Goal: Information Seeking & Learning: Check status

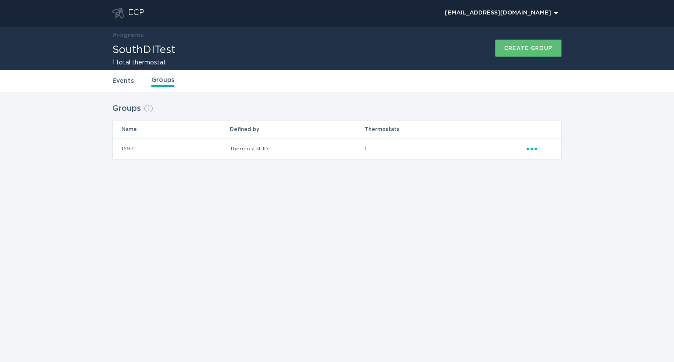
click at [125, 83] on link "Events" at bounding box center [122, 81] width 21 height 10
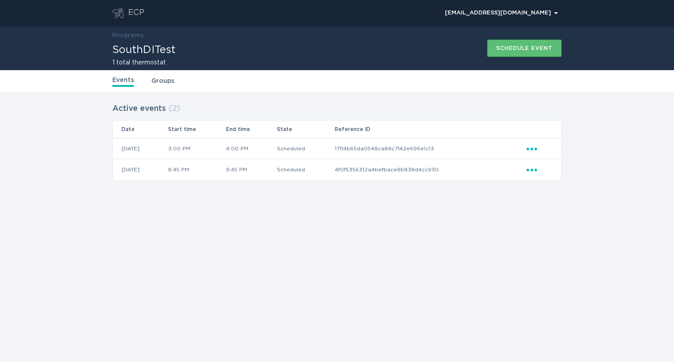
click at [207, 149] on td "3:00 PM" at bounding box center [196, 148] width 58 height 21
click at [365, 227] on div "ECP [EMAIL_ADDRESS][DOMAIN_NAME] Chevron Programs SouthDITest 1 total thermosta…" at bounding box center [337, 181] width 674 height 362
click at [440, 150] on td "17114b65da0548ca84c7142e696e1c13" at bounding box center [430, 148] width 192 height 21
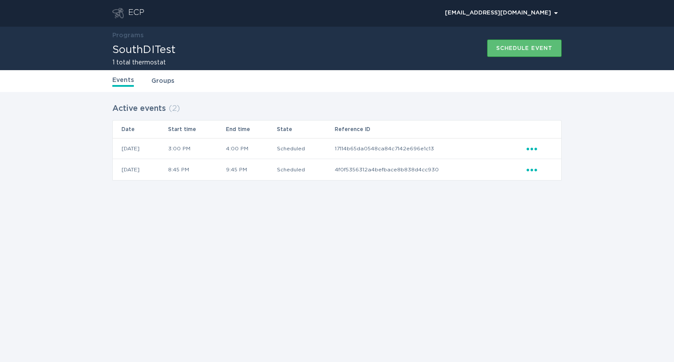
click at [530, 151] on div "Ellipsis" at bounding box center [539, 149] width 26 height 10
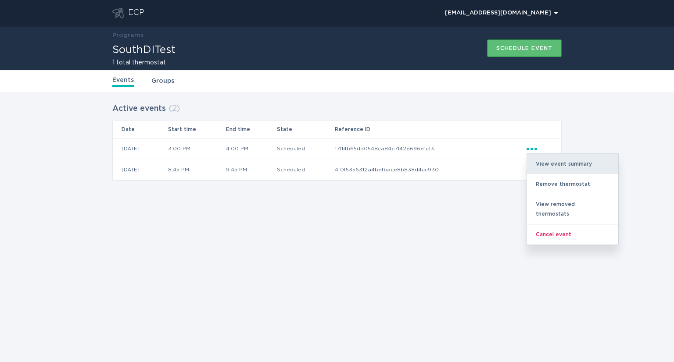
click at [557, 162] on div "View event summary" at bounding box center [572, 164] width 91 height 20
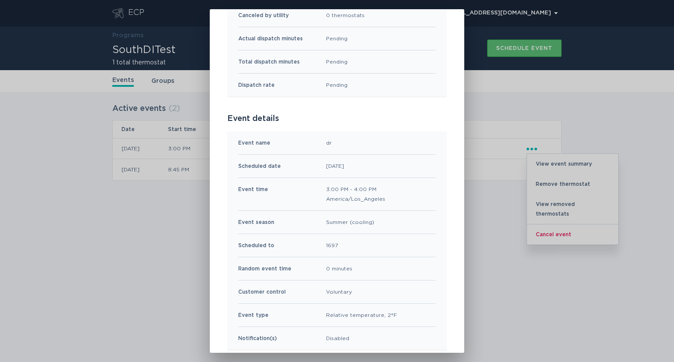
scroll to position [179, 0]
click at [326, 140] on div "dr" at bounding box center [329, 143] width 6 height 10
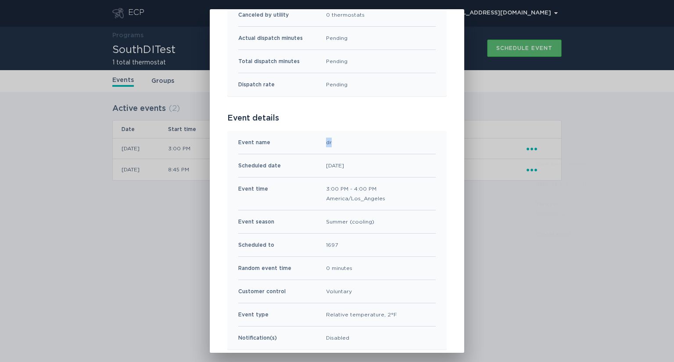
click at [326, 140] on div "dr" at bounding box center [329, 143] width 6 height 10
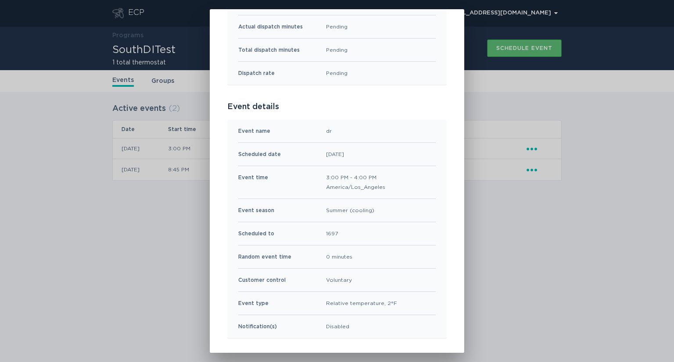
click at [329, 233] on div "1697" at bounding box center [332, 234] width 12 height 10
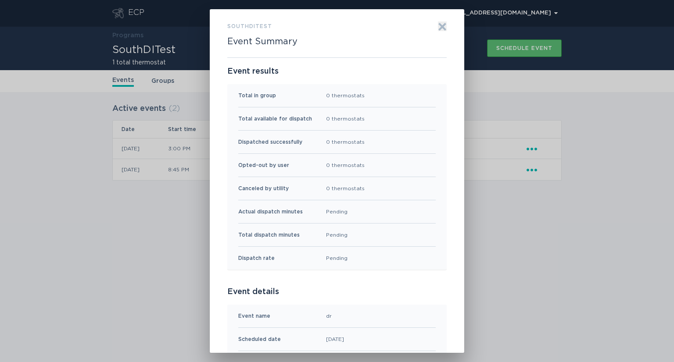
scroll to position [0, 0]
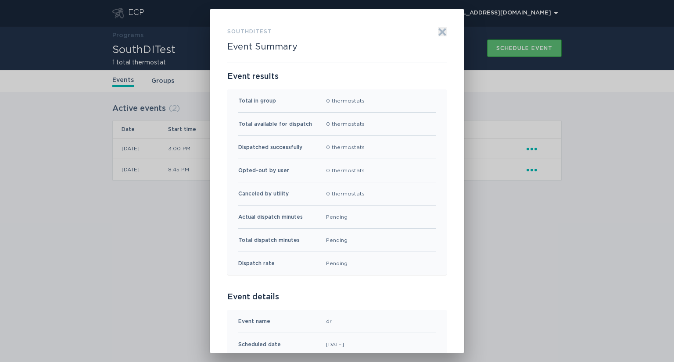
click at [443, 33] on div "SouthDITest Event Summary Exit Event results Total in group 0 thermostats Total…" at bounding box center [337, 181] width 254 height 344
click at [441, 33] on icon "Exit" at bounding box center [442, 32] width 7 height 7
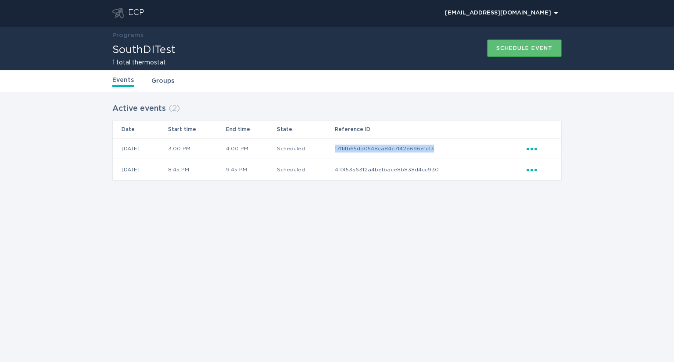
drag, startPoint x: 448, startPoint y: 144, endPoint x: 350, endPoint y: 143, distance: 97.8
click at [350, 143] on td "17114b65da0548ca84c7142e696e1c13" at bounding box center [430, 148] width 192 height 21
copy td "17114b65da0548ca84c7142e696e1c13"
click at [137, 7] on header "ECP [EMAIL_ADDRESS][DOMAIN_NAME] Chevron" at bounding box center [336, 13] width 449 height 26
click at [140, 14] on div "ECP" at bounding box center [136, 13] width 16 height 11
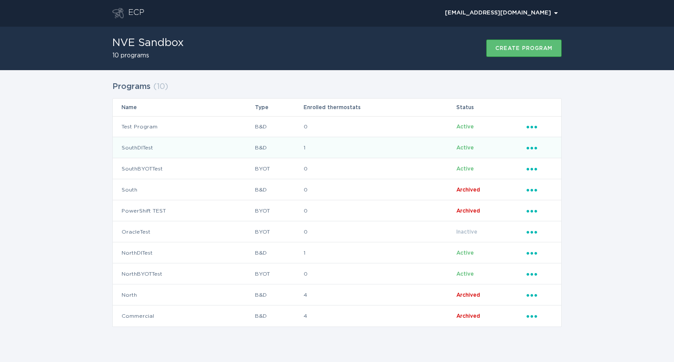
click at [147, 150] on td "SouthDITest" at bounding box center [184, 147] width 142 height 21
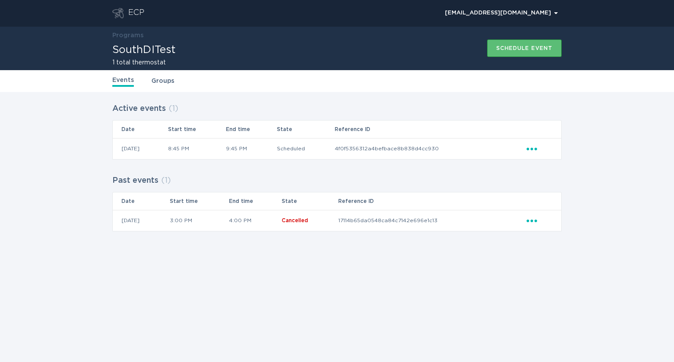
click at [538, 219] on div "Ellipsis" at bounding box center [539, 221] width 26 height 10
click at [562, 235] on div "View event summary" at bounding box center [572, 236] width 91 height 20
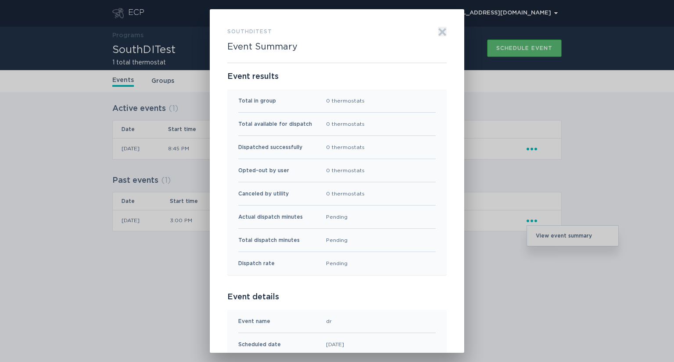
click at [438, 28] on icon "Exit" at bounding box center [442, 32] width 9 height 9
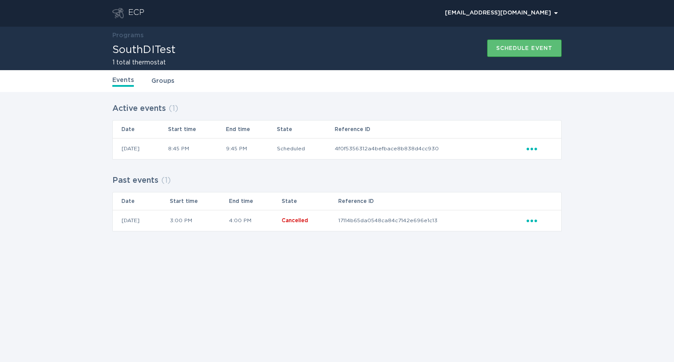
click at [136, 12] on div "ECP" at bounding box center [136, 13] width 16 height 11
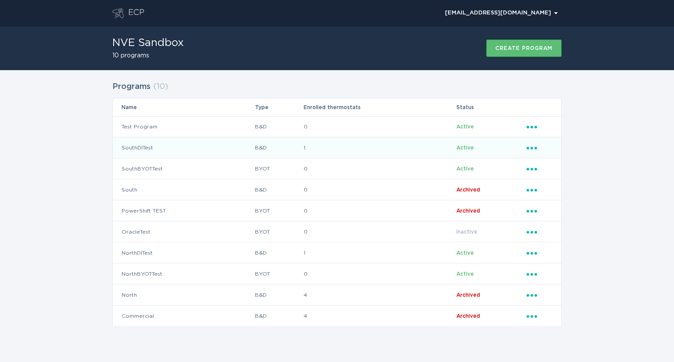
click at [129, 147] on td "SouthDITest" at bounding box center [184, 147] width 142 height 21
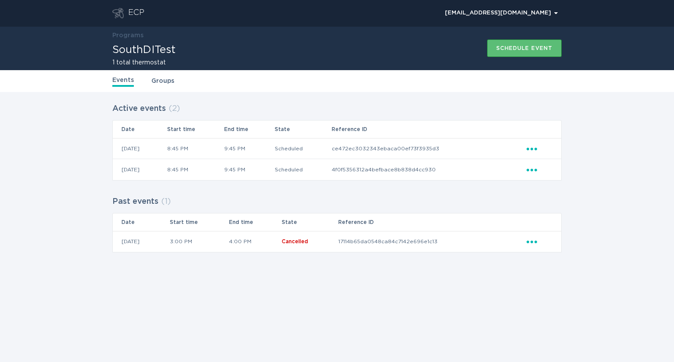
click at [530, 150] on icon "Ellipsis" at bounding box center [532, 147] width 12 height 7
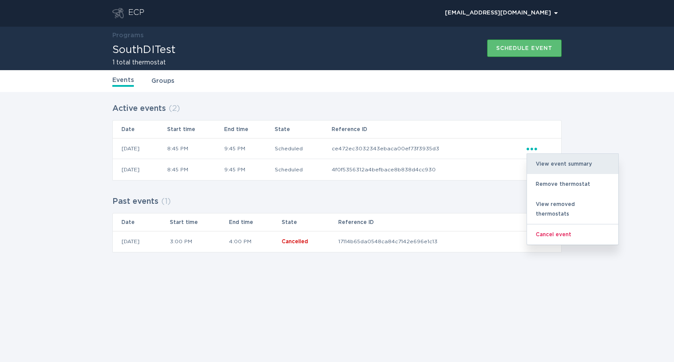
click at [547, 160] on div "View event summary" at bounding box center [572, 164] width 91 height 20
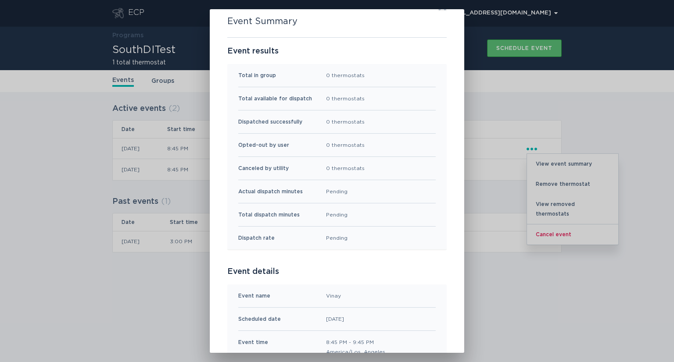
scroll to position [26, 0]
click at [510, 92] on div "SouthDITest Event Summary Exit Event results Total in group 0 thermostats Total…" at bounding box center [337, 181] width 674 height 362
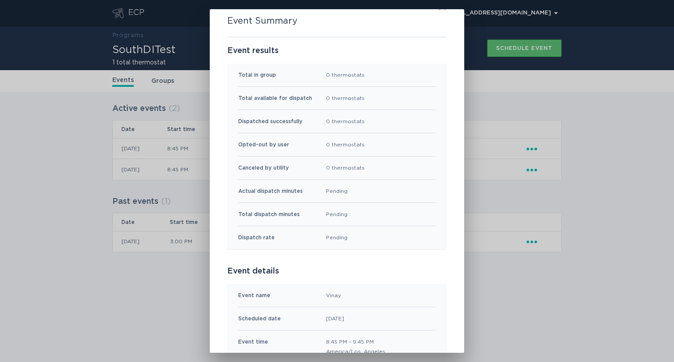
scroll to position [0, 0]
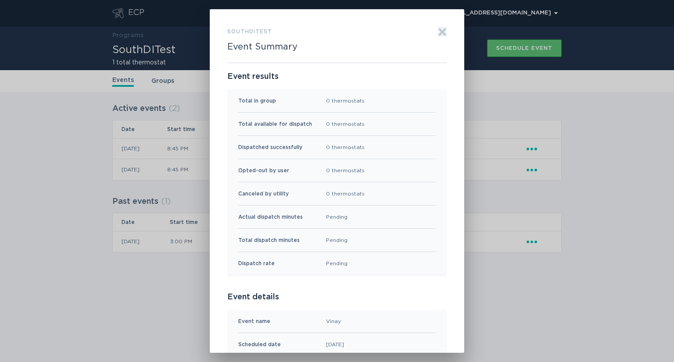
click at [440, 32] on icon "Exit" at bounding box center [442, 32] width 7 height 7
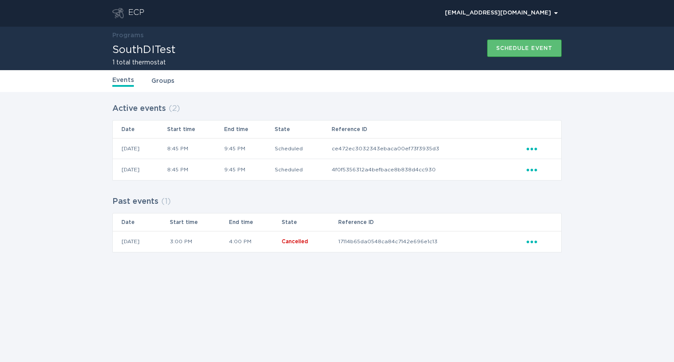
click at [374, 333] on div "ECP [EMAIL_ADDRESS][DOMAIN_NAME] Chevron Programs SouthDITest 1 total thermosta…" at bounding box center [337, 181] width 674 height 362
click at [534, 169] on icon "Ellipsis" at bounding box center [532, 168] width 12 height 7
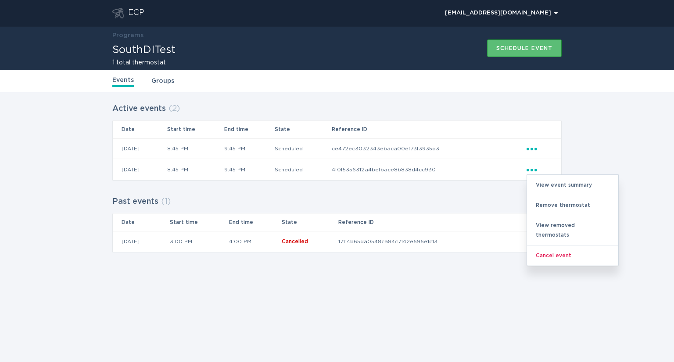
click at [582, 158] on div "Active events ( 2 ) Date Start time End time State Reference ID [DATE] 8:45 PM …" at bounding box center [337, 183] width 674 height 182
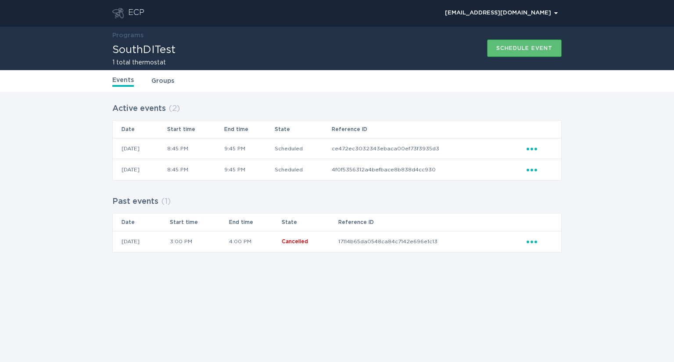
click at [575, 144] on div "Active events ( 2 ) Date Start time End time State Reference ID [DATE] 8:45 PM …" at bounding box center [337, 183] width 674 height 182
click at [572, 97] on div "Active events ( 2 ) Date Start time End time State Reference ID [DATE] 8:45 PM …" at bounding box center [337, 183] width 674 height 182
click at [574, 134] on div "Active events ( 2 ) Date Start time End time State Reference ID [DATE] 8:45 PM …" at bounding box center [337, 183] width 674 height 182
click at [531, 166] on icon "Ellipsis" at bounding box center [532, 168] width 12 height 7
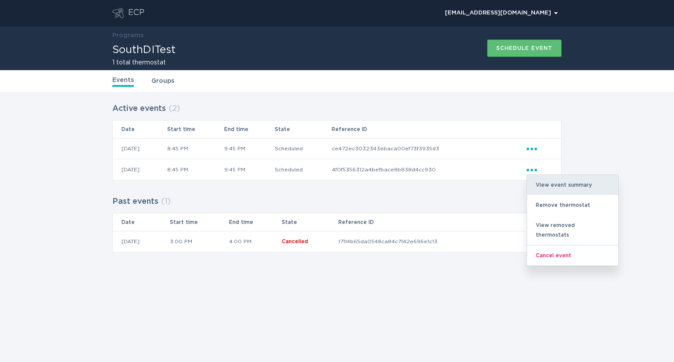
click at [550, 179] on div "View event summary" at bounding box center [572, 185] width 91 height 20
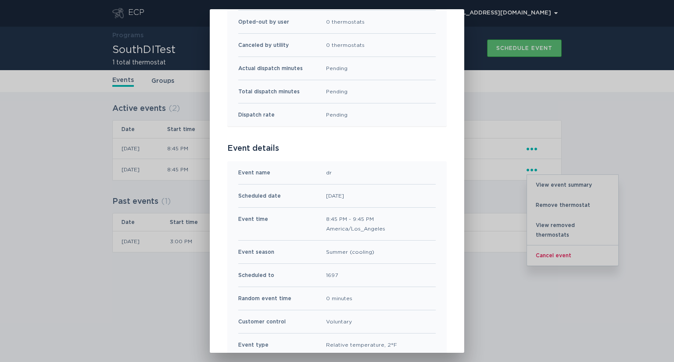
scroll to position [190, 0]
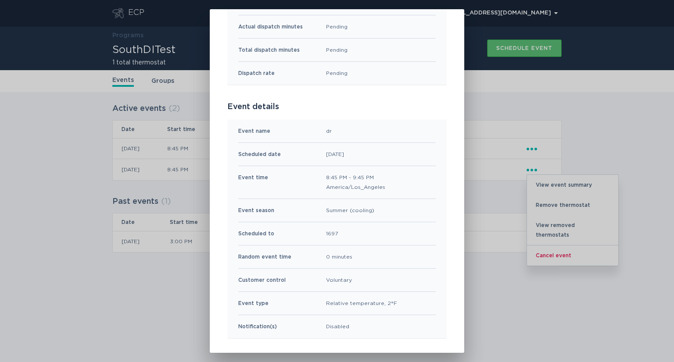
click at [478, 283] on div "SouthDITest Event Summary Exit Event results Total in group 0 thermostats Total…" at bounding box center [337, 181] width 674 height 362
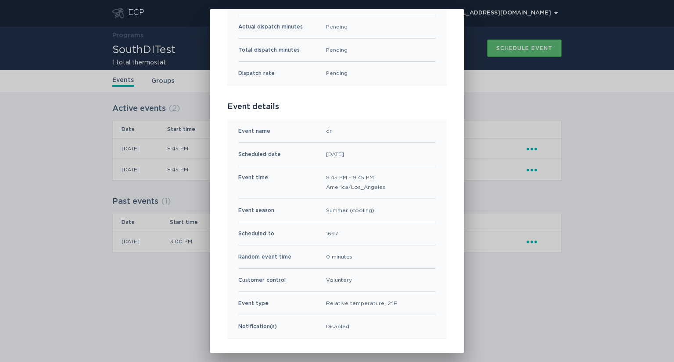
click at [480, 307] on div "SouthDITest Event Summary Exit Event results Total in group 0 thermostats Total…" at bounding box center [337, 181] width 674 height 362
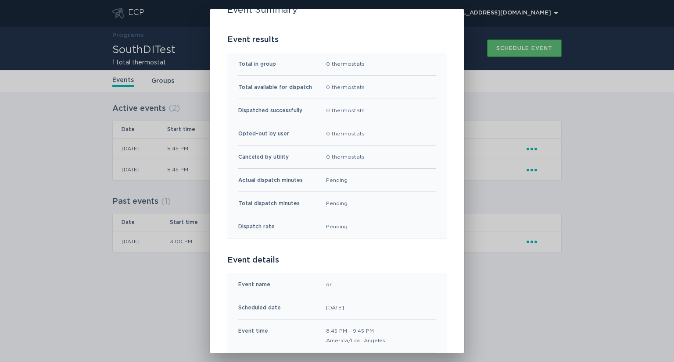
scroll to position [0, 0]
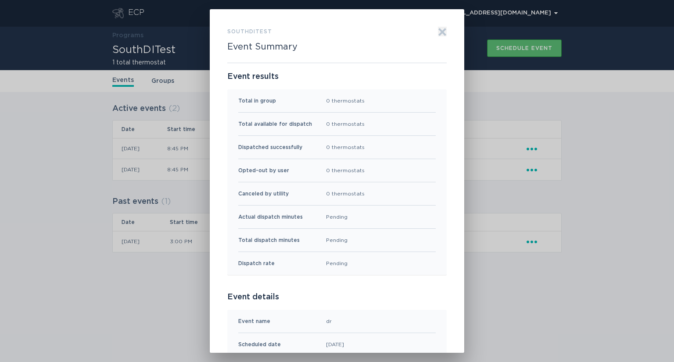
click at [438, 29] on icon "Exit" at bounding box center [442, 32] width 9 height 9
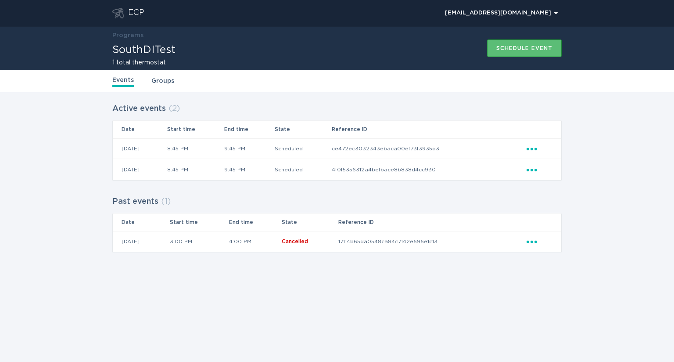
click at [620, 143] on div "Active events ( 2 ) Date Start time End time State Reference ID [DATE] 8:45 PM …" at bounding box center [337, 183] width 674 height 182
click at [134, 17] on div "ECP" at bounding box center [136, 13] width 16 height 11
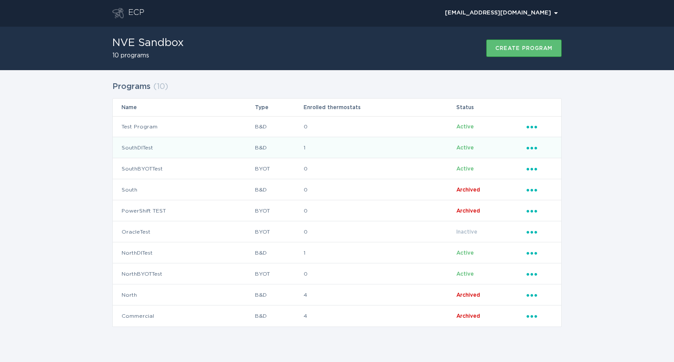
click at [146, 144] on td "SouthDITest" at bounding box center [184, 147] width 142 height 21
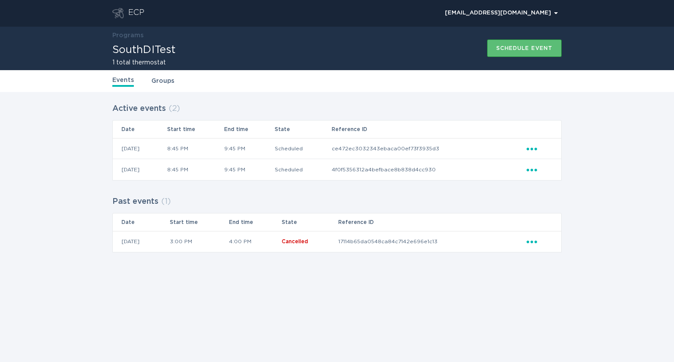
click at [153, 81] on link "Groups" at bounding box center [162, 81] width 23 height 10
